Goal: Task Accomplishment & Management: Manage account settings

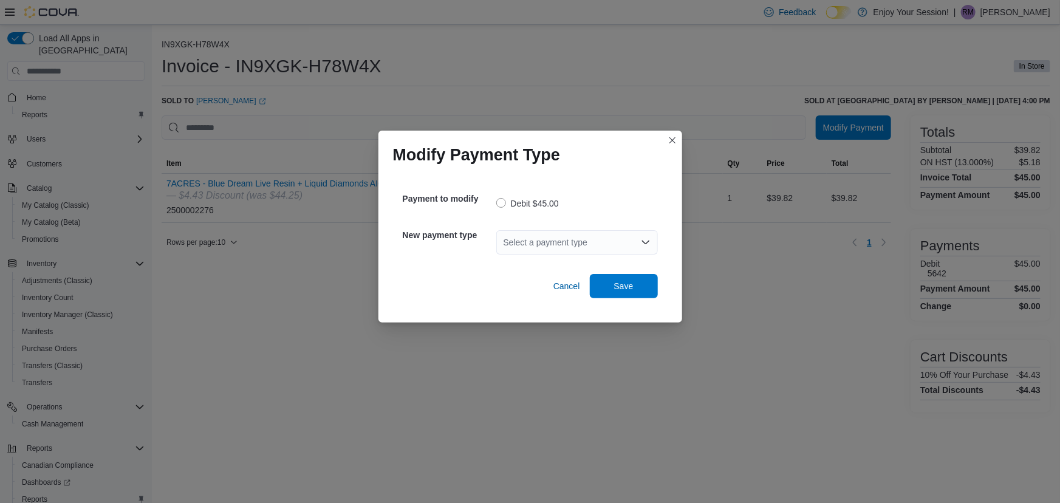
click at [571, 225] on div "Select a payment type" at bounding box center [577, 242] width 162 height 39
click at [564, 243] on div "Select a payment type" at bounding box center [577, 242] width 162 height 24
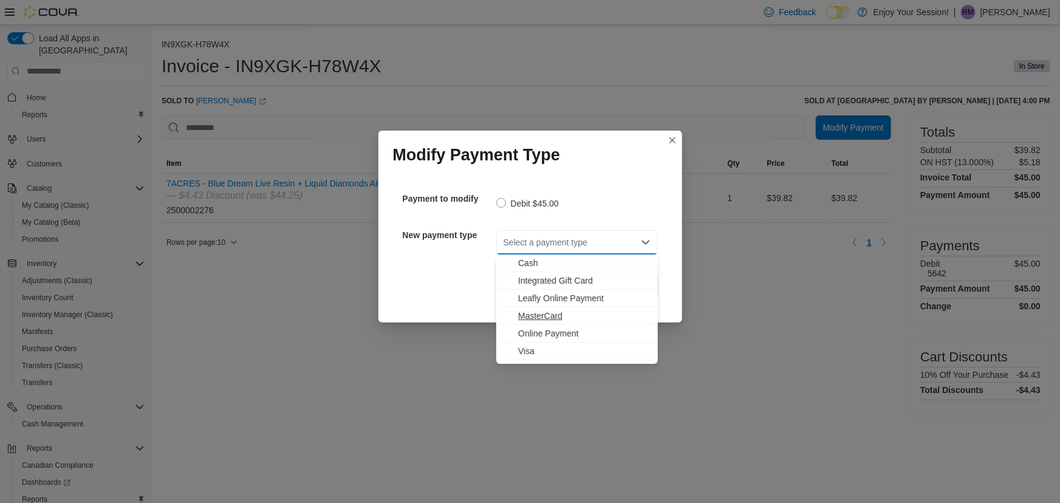
click at [535, 323] on button "MasterCard" at bounding box center [577, 316] width 162 height 18
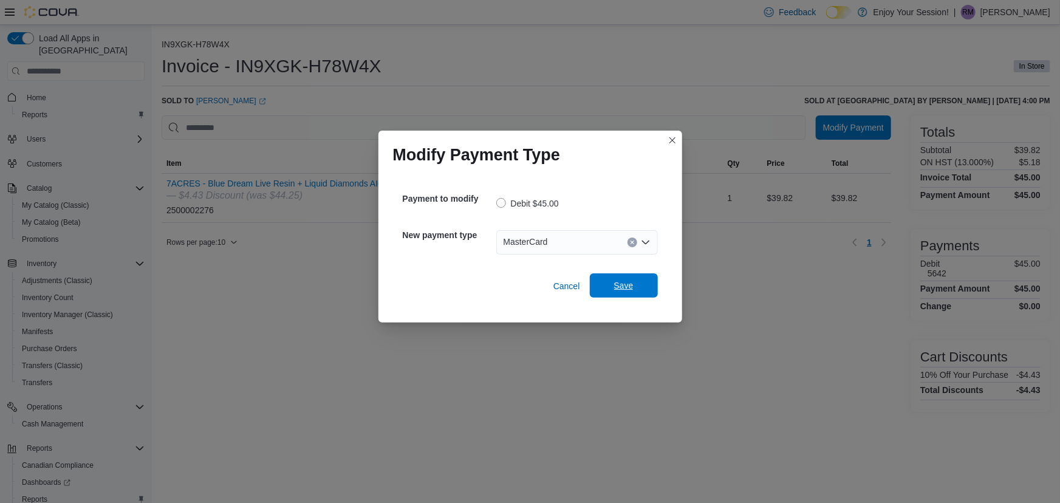
click at [596, 281] on button "Save" at bounding box center [624, 285] width 68 height 24
